Goal: Task Accomplishment & Management: Use online tool/utility

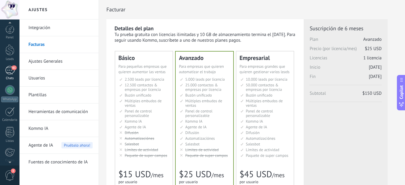
click at [11, 70] on div "61" at bounding box center [10, 70] width 10 height 9
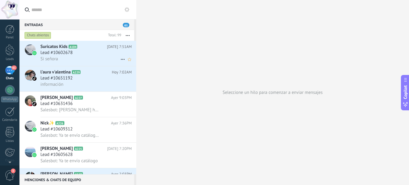
click at [94, 53] on div "Lead #10602678" at bounding box center [85, 53] width 91 height 6
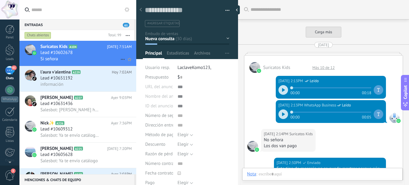
scroll to position [1109, 0]
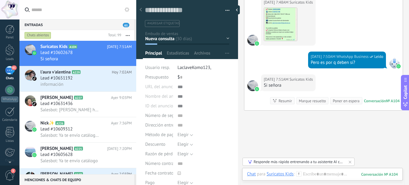
click at [321, 162] on div "Responde más rápido entrenando a tu asistente AI con tus fuentes de datos" at bounding box center [299, 161] width 90 height 5
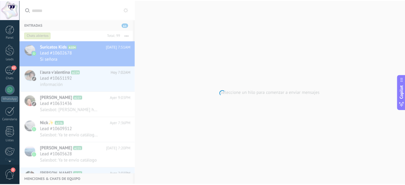
scroll to position [64, 0]
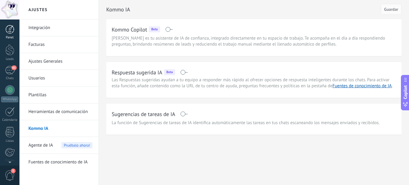
click at [9, 31] on div at bounding box center [9, 29] width 9 height 9
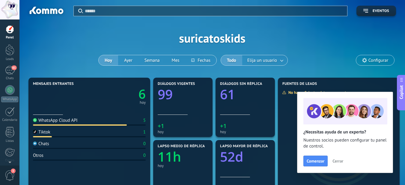
click at [107, 124] on div "WhatsApp Cloud API 5" at bounding box center [89, 121] width 113 height 8
click at [260, 57] on span "Elija un usuario" at bounding box center [262, 60] width 32 height 8
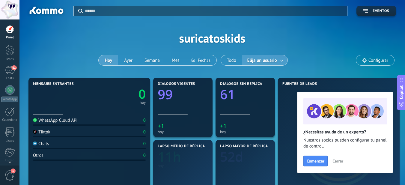
click at [262, 61] on span "Elija un usuario" at bounding box center [262, 60] width 32 height 8
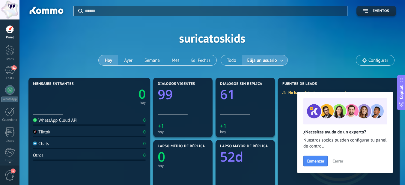
click at [373, 57] on span "Configurar" at bounding box center [375, 60] width 38 height 10
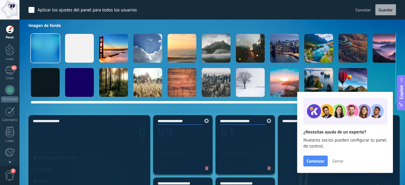
scroll to position [90, 0]
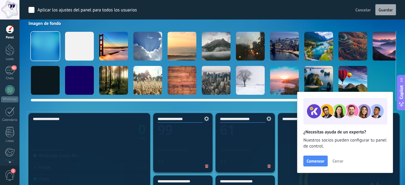
click at [151, 87] on div at bounding box center [147, 80] width 29 height 29
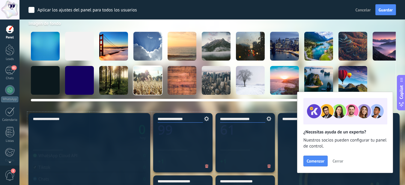
click at [149, 83] on div at bounding box center [147, 80] width 29 height 29
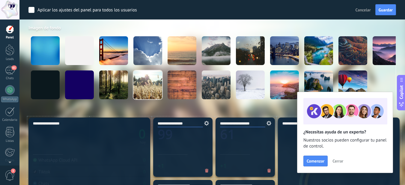
scroll to position [60, 0]
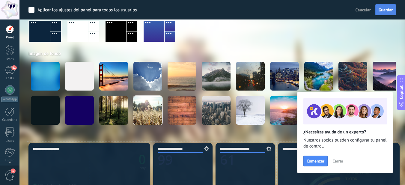
click at [390, 9] on span "Guardar" at bounding box center [385, 10] width 14 height 4
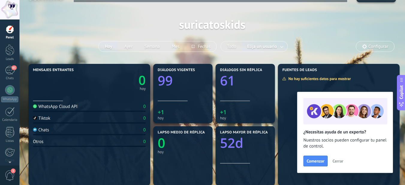
scroll to position [0, 0]
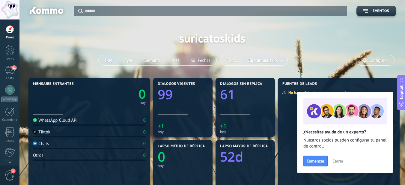
click at [377, 61] on span "Configurar" at bounding box center [378, 60] width 20 height 5
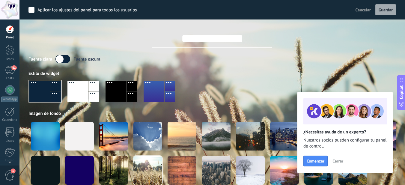
click at [67, 59] on label at bounding box center [62, 59] width 15 height 8
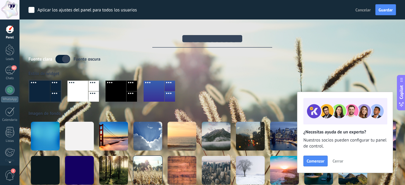
click at [151, 64] on div "Fuente [PERSON_NAME] oscura Estilo de widget Imagen de fondo" at bounding box center [211, 123] width 367 height 136
click at [386, 8] on span "Guardar" at bounding box center [385, 10] width 14 height 4
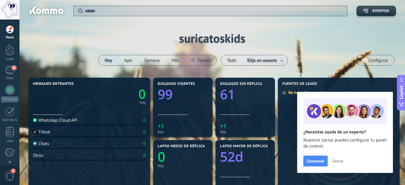
click at [36, 43] on div "Aplicar Eventos suricatoskids [DATE] [DATE] Semana Mes Todo Elija un usuario Co…" at bounding box center [211, 38] width 367 height 76
click at [13, 30] on div at bounding box center [9, 29] width 9 height 9
click at [66, 20] on div "Aplicar Eventos suricatoskids [DATE] [DATE] Semana Mes Todo Elija un usuario Co…" at bounding box center [211, 38] width 367 height 76
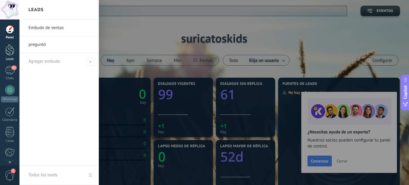
click at [8, 52] on div at bounding box center [9, 49] width 9 height 11
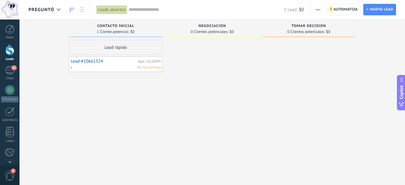
click at [140, 10] on input "text" at bounding box center [205, 10] width 155 height 6
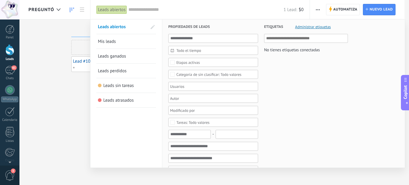
click at [61, 114] on div at bounding box center [204, 92] width 409 height 185
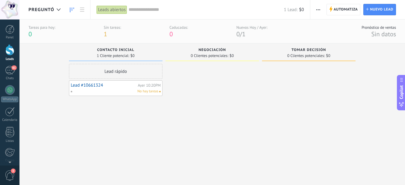
drag, startPoint x: 170, startPoint y: 30, endPoint x: 167, endPoint y: 29, distance: 3.5
click at [171, 30] on span "0" at bounding box center [170, 34] width 3 height 8
click at [10, 34] on link "Panel" at bounding box center [9, 32] width 19 height 15
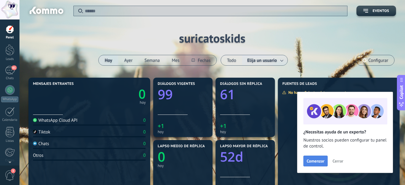
click at [315, 161] on span "Comenzar" at bounding box center [315, 161] width 18 height 4
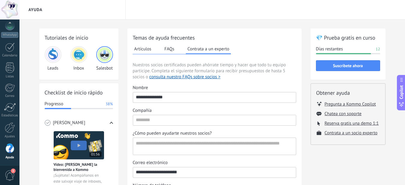
click at [171, 52] on button "FAQs" at bounding box center [169, 48] width 13 height 9
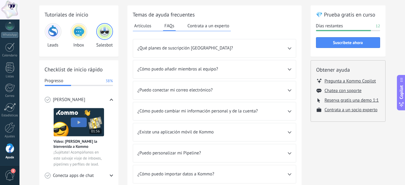
scroll to position [30, 0]
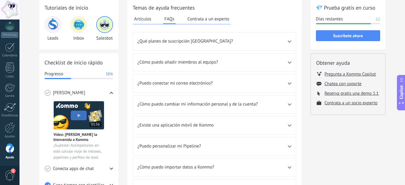
click at [145, 22] on button "Artículos" at bounding box center [143, 18] width 20 height 9
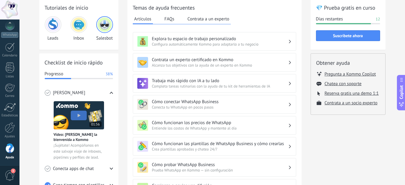
click at [216, 85] on span "Completa tareas rutinarias con la ayuda de tu kit de herramientas de IA" at bounding box center [220, 86] width 136 height 5
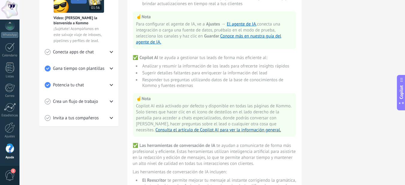
scroll to position [115, 0]
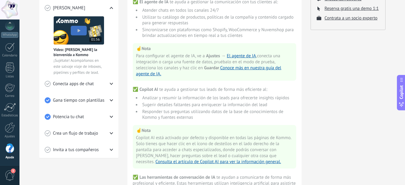
click at [81, 132] on span "Crea un flujo de trabajo" at bounding box center [75, 133] width 45 height 6
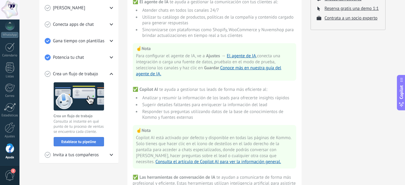
click at [75, 142] on span "Establece tu pipeline" at bounding box center [78, 142] width 35 height 4
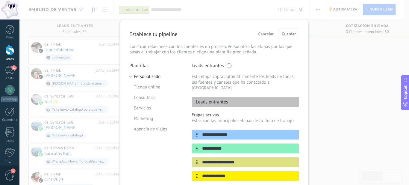
click at [221, 99] on p "Leads entrantes" at bounding box center [210, 102] width 36 height 6
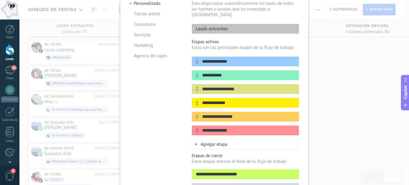
scroll to position [18, 0]
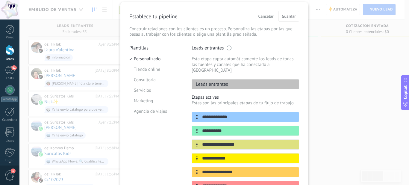
click at [259, 17] on span "Cancelar" at bounding box center [265, 16] width 15 height 4
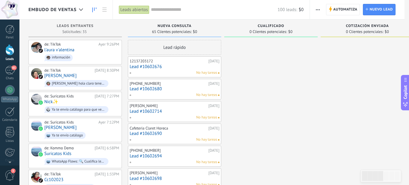
scroll to position [0, 0]
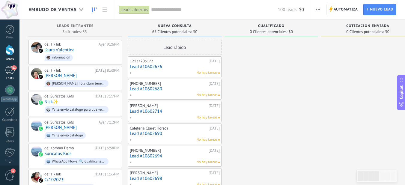
click at [10, 74] on div "61" at bounding box center [10, 70] width 10 height 9
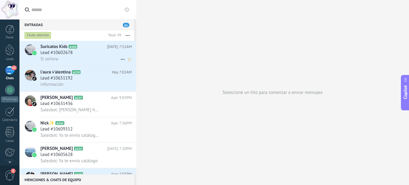
click at [63, 46] on span "Suricatos Kids" at bounding box center [53, 47] width 27 height 6
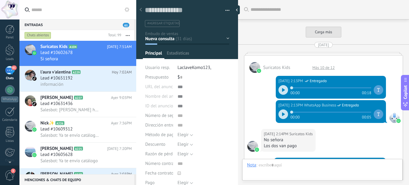
scroll to position [1109, 0]
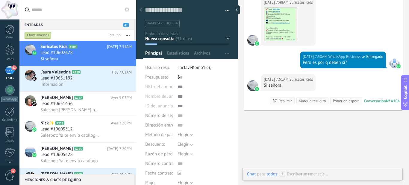
click at [41, 35] on div "Chats abiertos" at bounding box center [38, 35] width 27 height 7
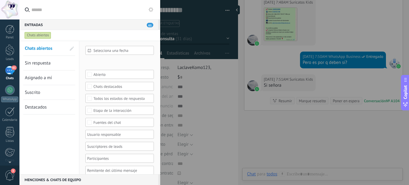
click at [116, 53] on div "Selecciona una fecha" at bounding box center [119, 50] width 69 height 9
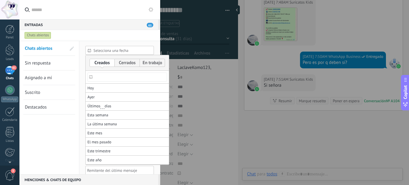
click at [115, 52] on div at bounding box center [204, 92] width 409 height 185
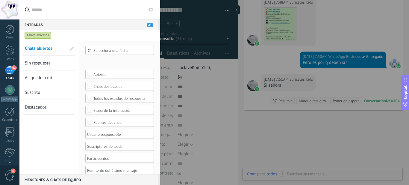
click at [103, 74] on div "Abierto" at bounding box center [119, 74] width 53 height 4
click at [63, 113] on link "Destacados" at bounding box center [45, 107] width 41 height 14
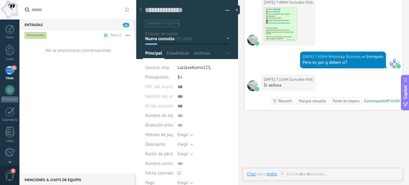
click at [130, 8] on button at bounding box center [126, 9] width 7 height 7
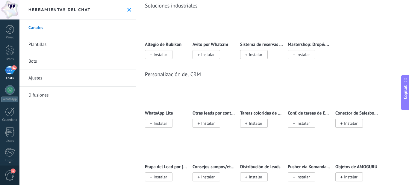
scroll to position [1468, 0]
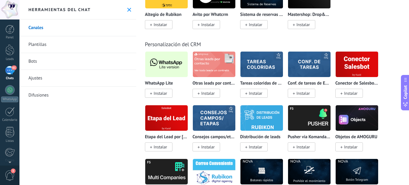
click at [49, 47] on link "Plantillas" at bounding box center [77, 44] width 117 height 17
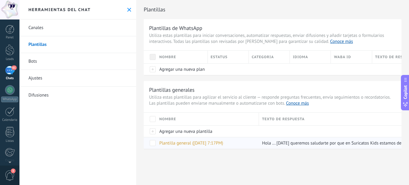
click at [153, 140] on span at bounding box center [153, 143] width 6 height 6
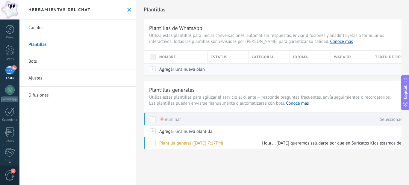
click at [177, 73] on div "Agregar una nueva plantilla" at bounding box center [180, 68] width 49 height 11
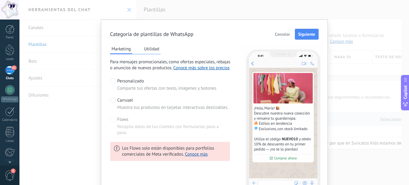
click at [112, 98] on span at bounding box center [113, 100] width 6 height 6
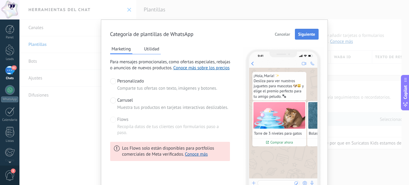
click at [300, 37] on button "Siguiente" at bounding box center [307, 34] width 24 height 11
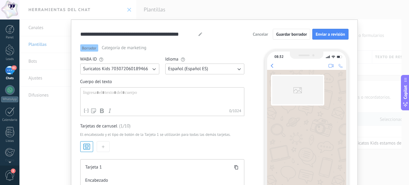
click at [263, 35] on span "Cancelar" at bounding box center [260, 34] width 15 height 4
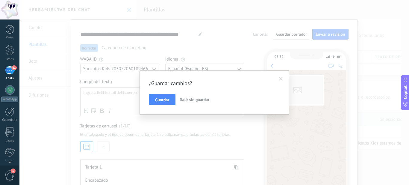
click at [184, 101] on span "Salir sin guardar" at bounding box center [194, 99] width 29 height 5
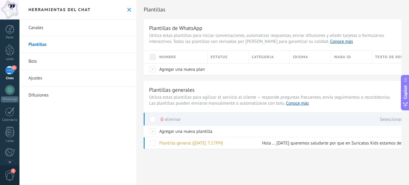
click at [38, 63] on link "Bots" at bounding box center [77, 61] width 117 height 17
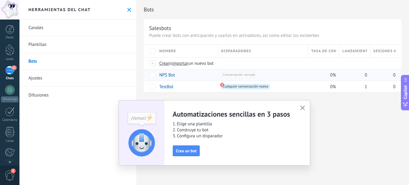
drag, startPoint x: 244, startPoint y: 77, endPoint x: 245, endPoint y: 73, distance: 4.6
click at [244, 75] on span "Conversación cerrada +0" at bounding box center [239, 74] width 36 height 5
click at [180, 153] on span "Crea un bot" at bounding box center [186, 151] width 21 height 4
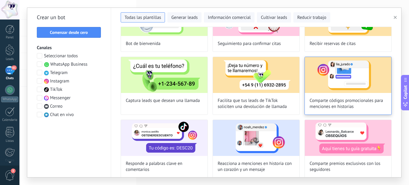
scroll to position [90, 0]
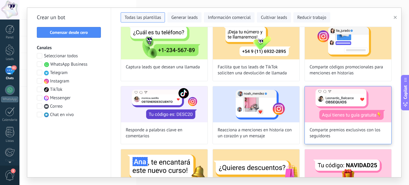
click at [357, 105] on img at bounding box center [348, 104] width 87 height 36
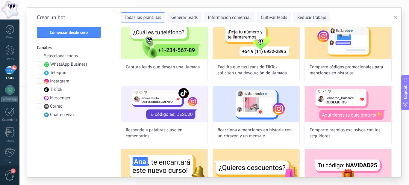
type input "**********"
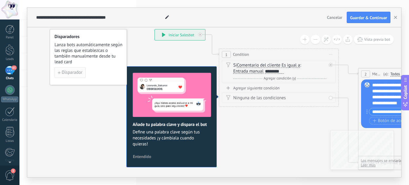
click at [72, 73] on span "Disparador" at bounding box center [72, 72] width 21 height 4
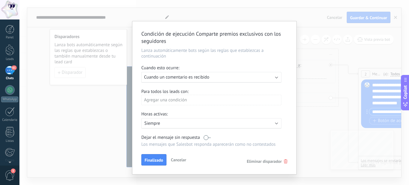
click at [216, 78] on div "Ejecutar: Cuando un comentario es recibido" at bounding box center [209, 77] width 130 height 6
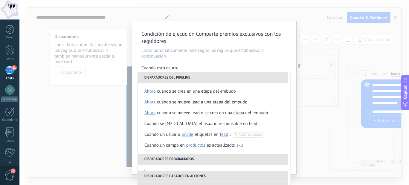
click at [216, 78] on li "Disparadores del pipeline" at bounding box center [213, 77] width 151 height 11
click at [319, 37] on div "Condición de ejecución Comparte premios exclusivos con los seguidores Lanza aut…" at bounding box center [214, 92] width 390 height 185
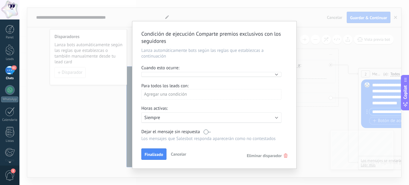
click at [169, 154] on button "Cancelar" at bounding box center [179, 153] width 20 height 9
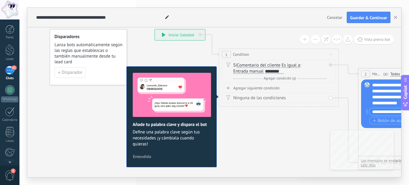
click at [261, 90] on div "Agregar siguiente condición" at bounding box center [279, 87] width 114 height 5
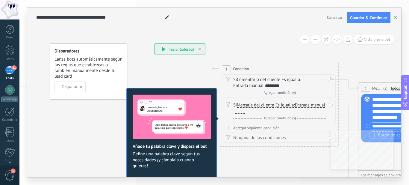
scroll to position [1, 0]
click at [373, 40] on span "Vista previa bot" at bounding box center [377, 39] width 26 height 5
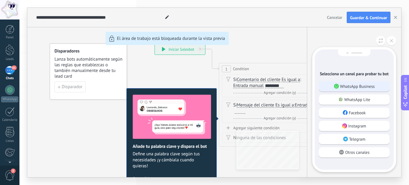
click at [367, 85] on p "WhatsApp Business" at bounding box center [357, 86] width 35 height 5
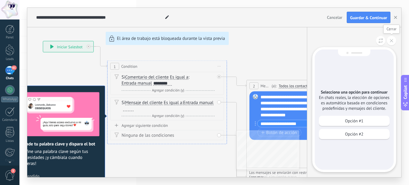
click at [395, 42] on button at bounding box center [391, 40] width 9 height 9
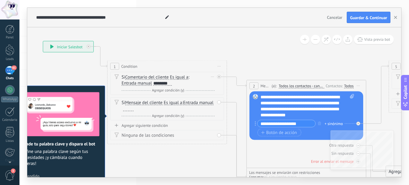
click at [163, 81] on div "********" at bounding box center [162, 83] width 19 height 5
click at [349, 97] on span at bounding box center [351, 106] width 6 height 24
click input "Subir" at bounding box center [0, 0] width 0 height 0
drag, startPoint x: 71, startPoint y: 42, endPoint x: 73, endPoint y: 44, distance: 3.2
click at [72, 44] on div "**********" at bounding box center [68, 46] width 50 height 11
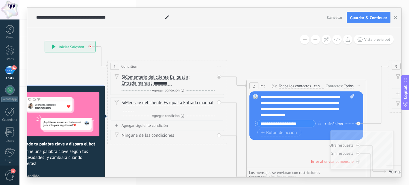
click at [90, 46] on icon at bounding box center [90, 47] width 2 height 2
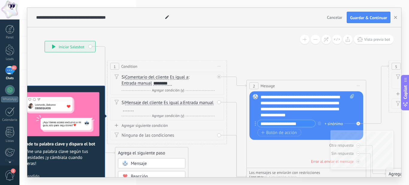
click at [90, 46] on div "**********" at bounding box center [70, 46] width 50 height 11
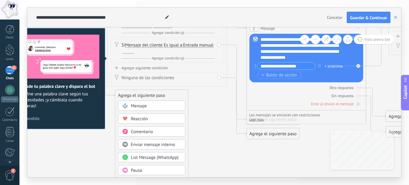
click at [154, 107] on div "Mensaje" at bounding box center [156, 106] width 50 height 6
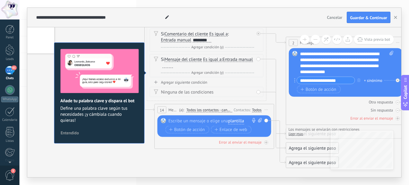
click at [192, 123] on div at bounding box center [213, 121] width 89 height 6
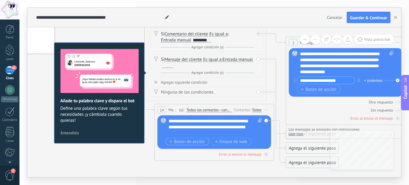
click at [190, 142] on span "Botón de acción" at bounding box center [187, 141] width 36 height 5
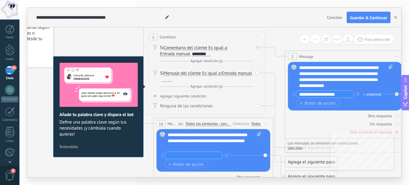
click at [338, 74] on div "**********" at bounding box center [346, 77] width 94 height 24
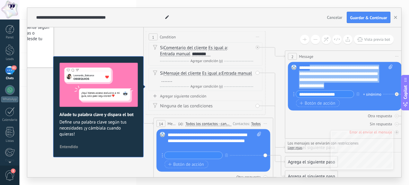
drag, startPoint x: 343, startPoint y: 85, endPoint x: 311, endPoint y: 70, distance: 34.7
click at [311, 70] on div "**********" at bounding box center [346, 77] width 94 height 24
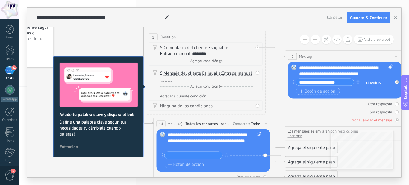
click at [337, 84] on input "**********" at bounding box center [325, 82] width 58 height 7
type input "*"
click at [296, 87] on button "Botón de acción" at bounding box center [318, 90] width 44 height 7
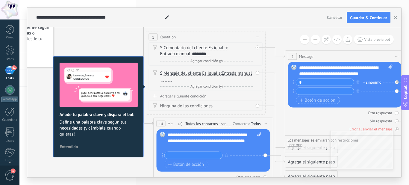
click at [323, 84] on input "*" at bounding box center [325, 82] width 58 height 7
type input "*"
type input "**********"
click at [324, 92] on input "text" at bounding box center [325, 91] width 58 height 7
type input "**********"
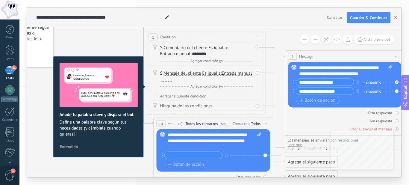
click at [389, 83] on div "**********" at bounding box center [342, 81] width 96 height 7
click at [307, 121] on div "Sin respuesta" at bounding box center [345, 121] width 114 height 6
click at [264, 123] on span "Iniciar vista previa aquí Cambiar nombre Duplicar [GEOGRAPHIC_DATA]" at bounding box center [266, 123] width 10 height 9
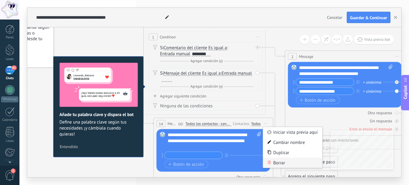
click at [273, 164] on div "Borrar" at bounding box center [292, 163] width 59 height 10
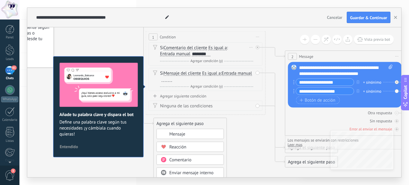
click at [207, 52] on div "********" at bounding box center [201, 54] width 19 height 5
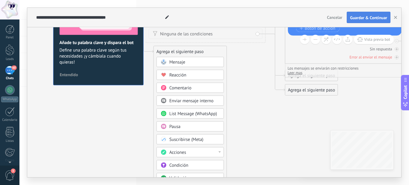
click at [376, 17] on span "Guardar & Continuar" at bounding box center [368, 18] width 37 height 4
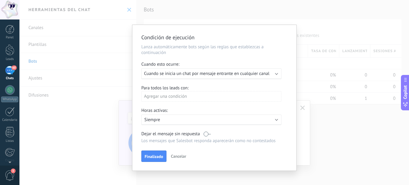
click at [262, 70] on div "Ejecutar: Cuando se inicia un chat por mensaje entrante en cualquier canal" at bounding box center [211, 73] width 140 height 11
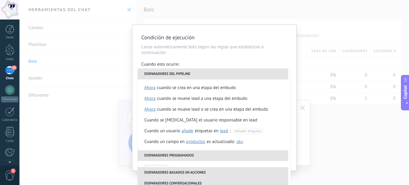
click at [243, 77] on li "Disparadores del pipeline" at bounding box center [213, 74] width 151 height 11
click at [264, 60] on div "Condición de ejecución Lanza automáticamente bots según las reglas que establez…" at bounding box center [214, 98] width 164 height 146
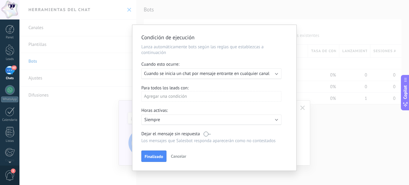
click at [247, 74] on span "Cuando se inicia un chat por mensaje entrante en cualquier canal" at bounding box center [206, 74] width 125 height 6
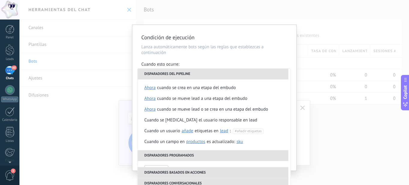
click at [108, 137] on div "Condición de ejecución Lanza automáticamente bots según las reglas que establez…" at bounding box center [214, 92] width 390 height 185
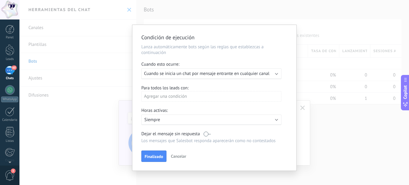
click at [169, 96] on div "Agregar una condición" at bounding box center [211, 96] width 140 height 10
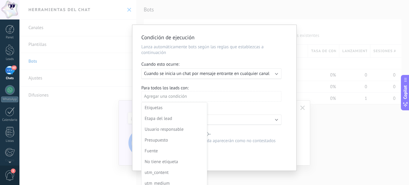
click at [217, 124] on div at bounding box center [214, 98] width 164 height 146
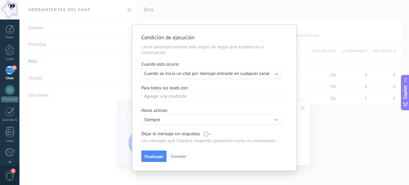
click at [175, 144] on div "Condición de ejecución Lanza automáticamente bots según las reglas que establez…" at bounding box center [214, 98] width 164 height 146
click at [211, 132] on label at bounding box center [207, 134] width 7 height 6
click at [203, 133] on div at bounding box center [206, 134] width 10 height 6
drag, startPoint x: 202, startPoint y: 134, endPoint x: 205, endPoint y: 134, distance: 3.6
click at [205, 134] on div at bounding box center [206, 134] width 10 height 6
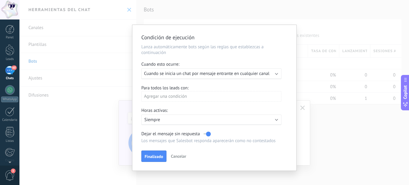
click at [205, 134] on label at bounding box center [207, 134] width 7 height 6
click at [161, 158] on span "Finalizado" at bounding box center [154, 156] width 19 height 4
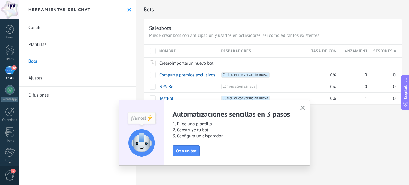
click at [303, 108] on use "button" at bounding box center [302, 107] width 4 height 4
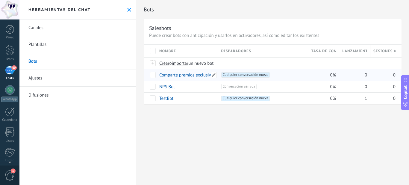
click at [187, 73] on link "Comparte premios exclusivos con los seguidores" at bounding box center [205, 75] width 93 height 6
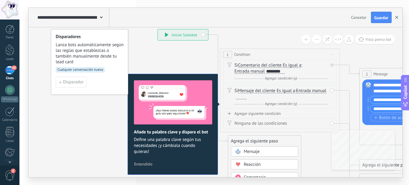
click at [399, 18] on button "button" at bounding box center [396, 17] width 9 height 11
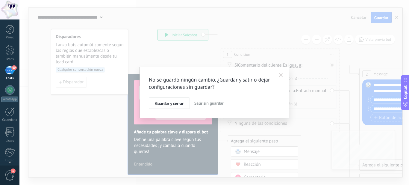
click at [200, 102] on span "Salir sin guardar" at bounding box center [208, 102] width 29 height 5
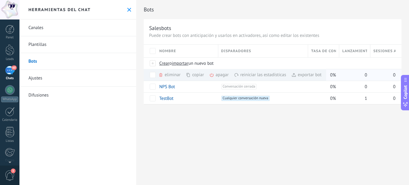
click at [163, 75] on span at bounding box center [160, 74] width 5 height 5
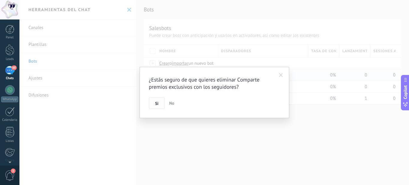
click at [158, 102] on span "Si" at bounding box center [156, 103] width 3 height 4
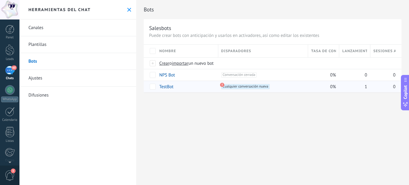
click at [171, 86] on link "TestBot" at bounding box center [166, 87] width 14 height 6
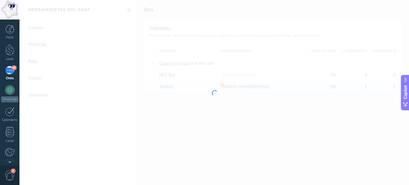
type input "*******"
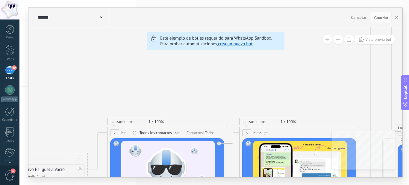
drag, startPoint x: 223, startPoint y: 74, endPoint x: 223, endPoint y: 80, distance: 6.3
